Goal: Use online tool/utility: Use online tool/utility

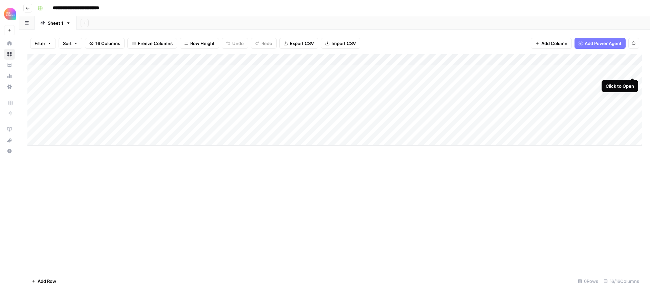
click at [632, 70] on div "Add Column" at bounding box center [334, 99] width 615 height 91
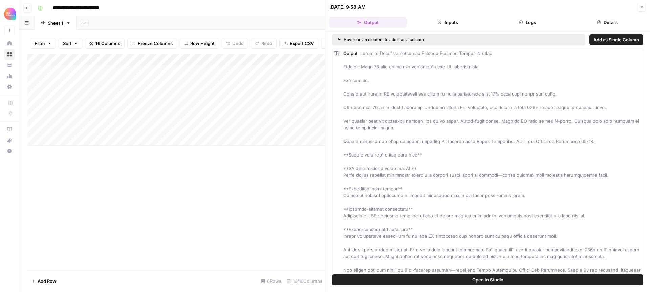
click at [544, 20] on button "Logs" at bounding box center [527, 22] width 77 height 11
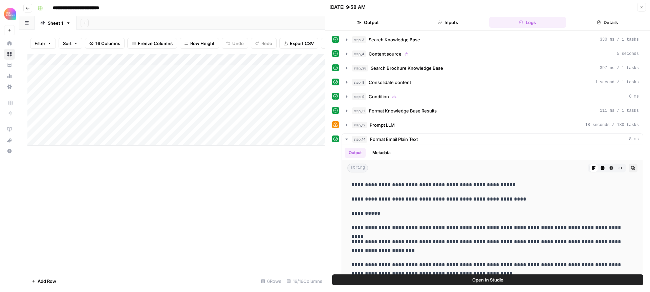
click at [533, 279] on button "Open In Studio" at bounding box center [487, 279] width 311 height 11
